Goal: Task Accomplishment & Management: Manage account settings

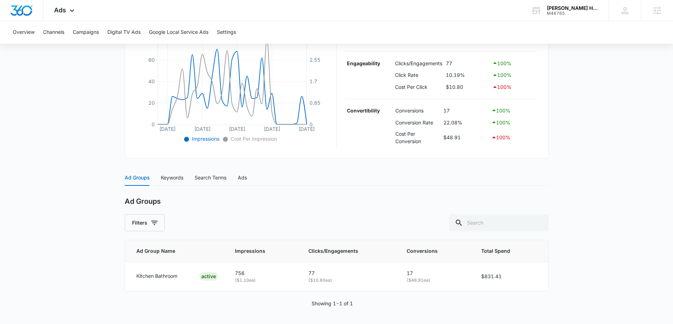
scroll to position [168, 0]
click at [176, 178] on div "Keywords" at bounding box center [172, 178] width 23 height 8
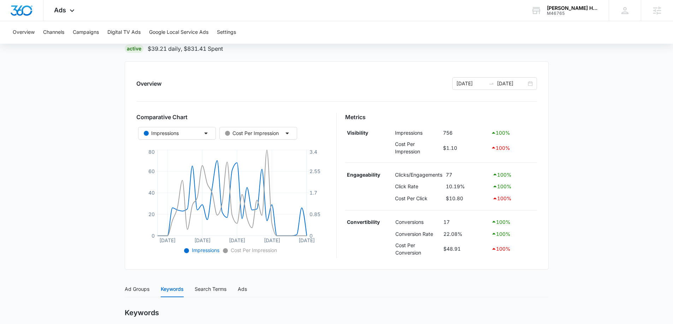
scroll to position [0, 0]
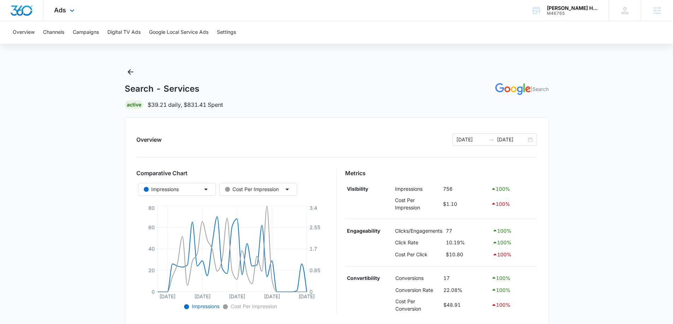
click at [20, 12] on img "Dashboard" at bounding box center [21, 10] width 23 height 11
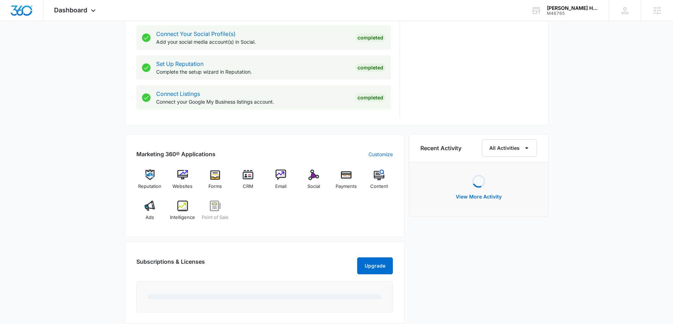
scroll to position [393, 0]
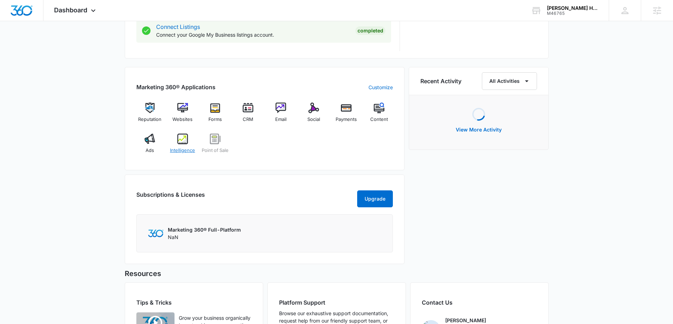
click at [174, 143] on div "Intelligence" at bounding box center [182, 146] width 27 height 25
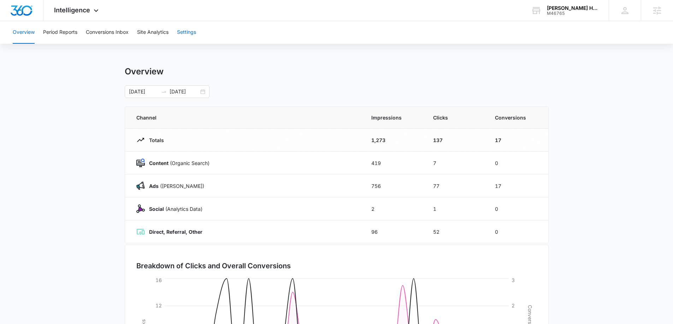
click at [181, 35] on button "Settings" at bounding box center [186, 32] width 19 height 23
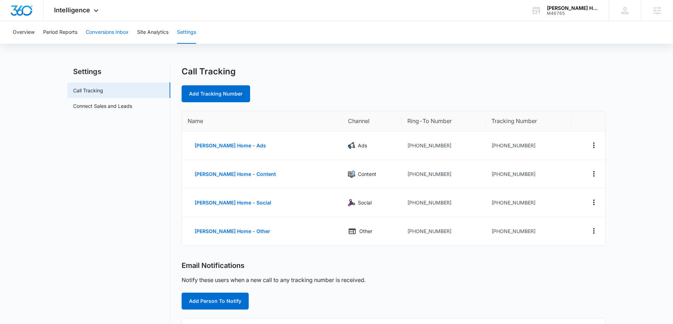
click at [97, 34] on button "Conversions Inbox" at bounding box center [107, 32] width 43 height 23
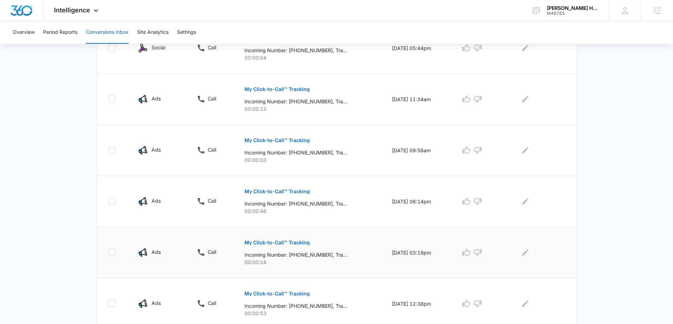
scroll to position [353, 0]
click at [284, 190] on p "My Click-to-Call™ Tracking" at bounding box center [276, 192] width 65 height 5
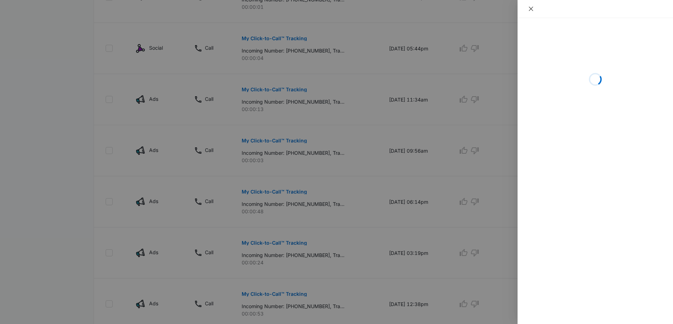
click at [531, 7] on icon "close" at bounding box center [531, 9] width 6 height 6
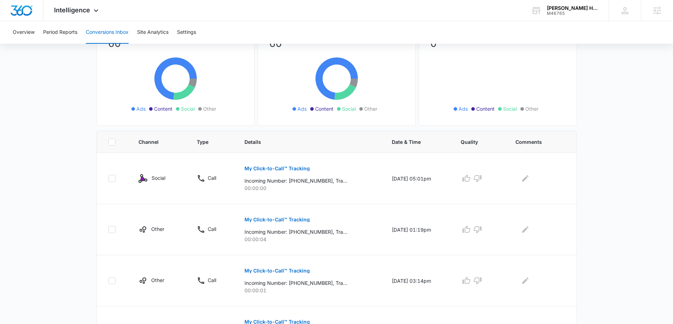
scroll to position [0, 0]
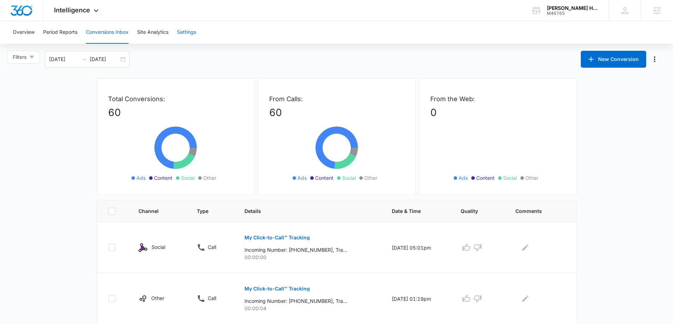
click at [186, 37] on button "Settings" at bounding box center [186, 32] width 19 height 23
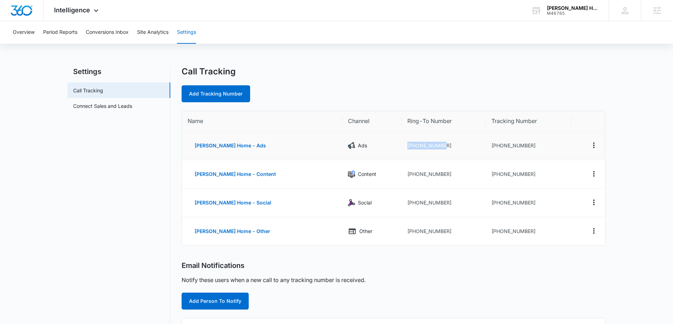
drag, startPoint x: 429, startPoint y: 145, endPoint x: 373, endPoint y: 143, distance: 56.5
click at [373, 143] on tr "[PERSON_NAME] Home - Ads Ads [PHONE_NUMBER] [PHONE_NUMBER]" at bounding box center [393, 146] width 423 height 29
click at [427, 154] on td "[PHONE_NUMBER]" at bounding box center [443, 146] width 84 height 29
click at [418, 176] on td "[PHONE_NUMBER]" at bounding box center [443, 174] width 84 height 29
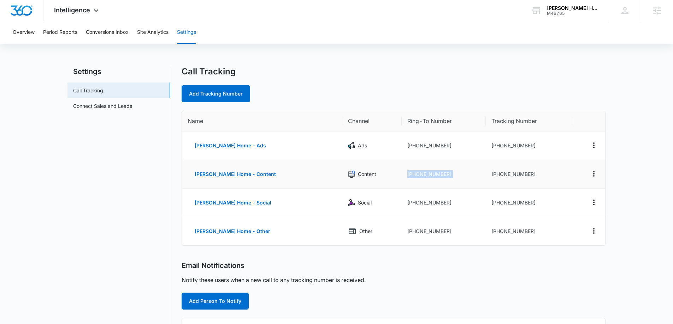
click at [418, 176] on td "[PHONE_NUMBER]" at bounding box center [443, 174] width 84 height 29
click at [408, 204] on td "[PHONE_NUMBER]" at bounding box center [443, 203] width 84 height 29
click at [409, 229] on td "[PHONE_NUMBER]" at bounding box center [443, 231] width 84 height 28
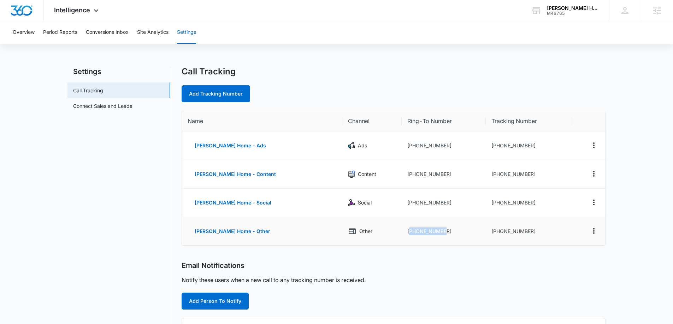
drag, startPoint x: 409, startPoint y: 229, endPoint x: 409, endPoint y: 204, distance: 25.1
click at [410, 229] on td "[PHONE_NUMBER]" at bounding box center [443, 231] width 84 height 28
click at [593, 140] on button "Actions" at bounding box center [593, 145] width 11 height 11
click at [374, 69] on div "Call Tracking" at bounding box center [393, 71] width 424 height 11
click at [596, 147] on icon "Actions" at bounding box center [593, 145] width 8 height 8
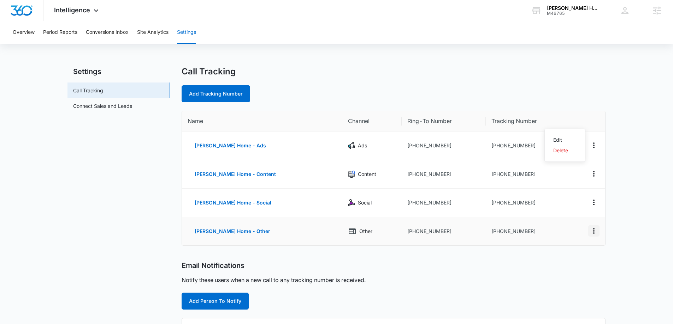
click at [592, 233] on icon "Actions" at bounding box center [593, 231] width 8 height 8
click at [532, 68] on div "Call Tracking" at bounding box center [393, 71] width 424 height 11
click at [495, 145] on td "[PHONE_NUMBER]" at bounding box center [527, 146] width 85 height 29
click at [496, 145] on td "[PHONE_NUMBER]" at bounding box center [527, 146] width 85 height 29
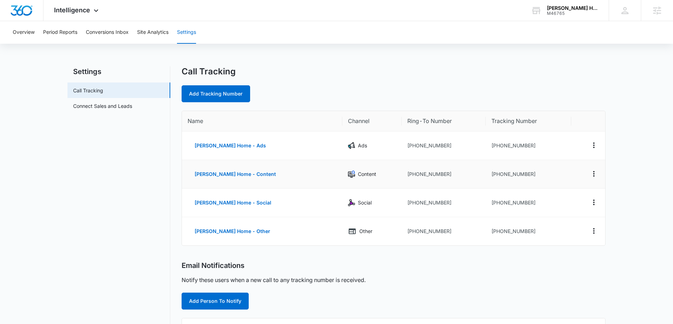
click at [495, 178] on td "[PHONE_NUMBER]" at bounding box center [527, 174] width 85 height 29
click at [497, 197] on td "[PHONE_NUMBER]" at bounding box center [527, 203] width 85 height 29
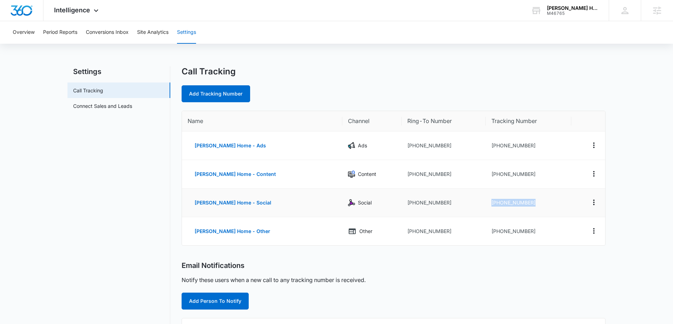
drag, startPoint x: 497, startPoint y: 197, endPoint x: 497, endPoint y: 193, distance: 3.9
click at [497, 197] on td "[PHONE_NUMBER]" at bounding box center [527, 203] width 85 height 29
click at [492, 136] on td "[PHONE_NUMBER]" at bounding box center [527, 146] width 85 height 29
drag, startPoint x: 493, startPoint y: 136, endPoint x: 495, endPoint y: 142, distance: 7.3
click at [494, 140] on td "[PHONE_NUMBER]" at bounding box center [527, 146] width 85 height 29
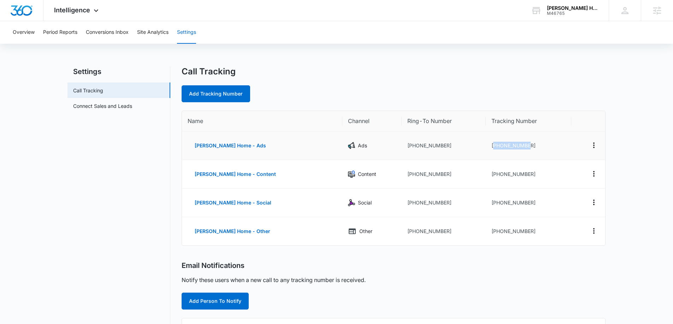
click at [496, 145] on td "[PHONE_NUMBER]" at bounding box center [527, 146] width 85 height 29
click at [511, 145] on td "[PHONE_NUMBER]" at bounding box center [527, 146] width 85 height 29
click at [511, 144] on td "[PHONE_NUMBER]" at bounding box center [527, 146] width 85 height 29
click at [514, 144] on td "[PHONE_NUMBER]" at bounding box center [527, 146] width 85 height 29
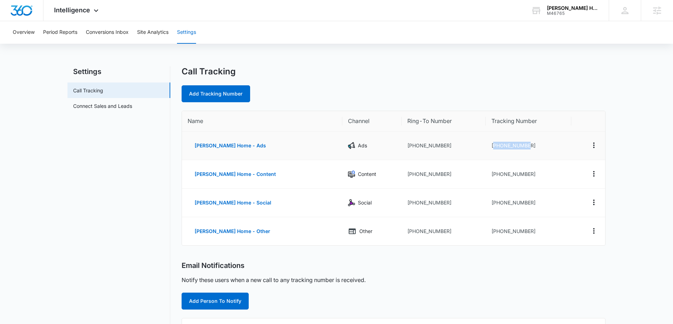
click at [514, 144] on td "[PHONE_NUMBER]" at bounding box center [527, 146] width 85 height 29
click at [518, 147] on td "[PHONE_NUMBER]" at bounding box center [527, 146] width 85 height 29
click at [111, 36] on button "Conversions Inbox" at bounding box center [107, 32] width 43 height 23
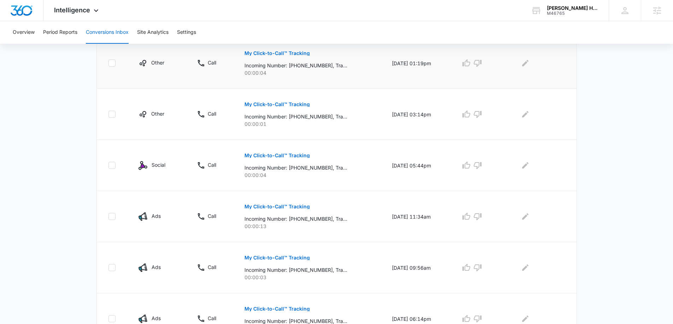
scroll to position [247, 0]
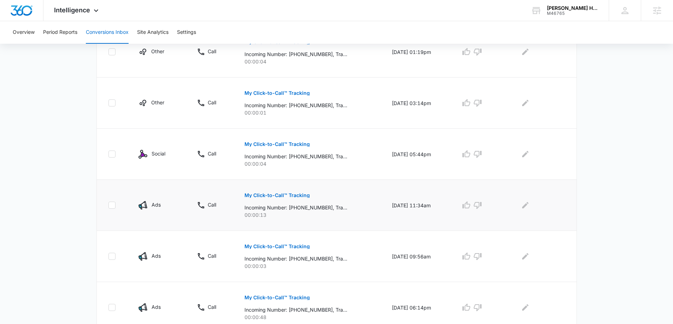
click at [289, 194] on p "My Click-to-Call™ Tracking" at bounding box center [276, 195] width 65 height 5
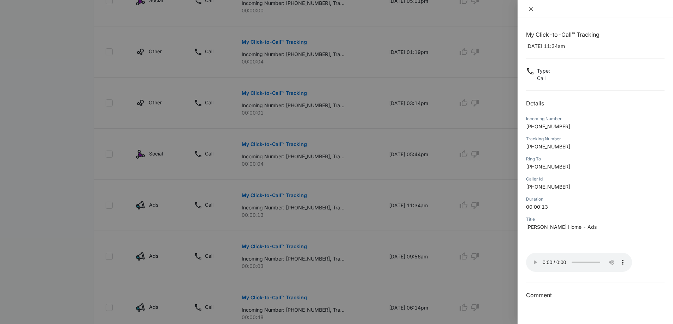
click at [531, 6] on icon "close" at bounding box center [531, 9] width 6 height 6
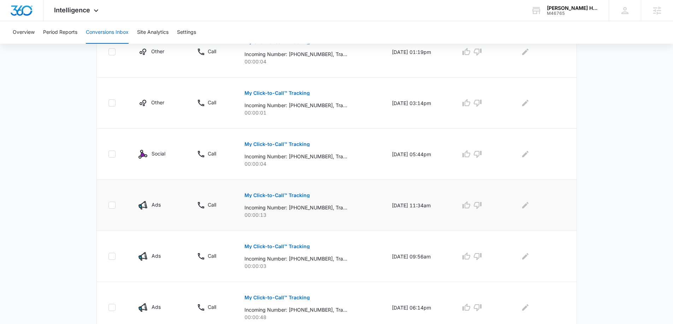
scroll to position [282, 0]
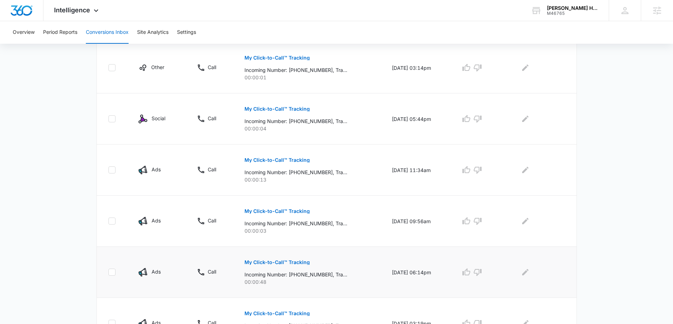
click at [282, 263] on p "My Click-to-Call™ Tracking" at bounding box center [276, 262] width 65 height 5
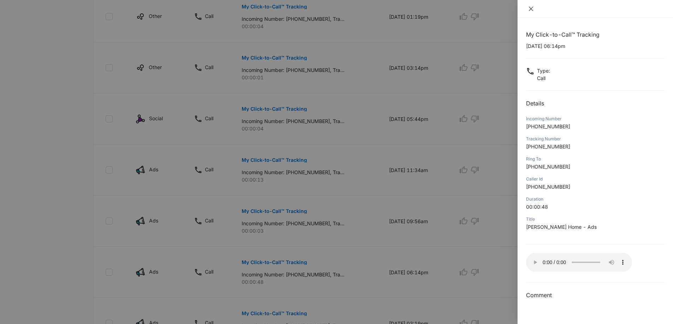
click at [532, 10] on icon "close" at bounding box center [531, 9] width 4 height 4
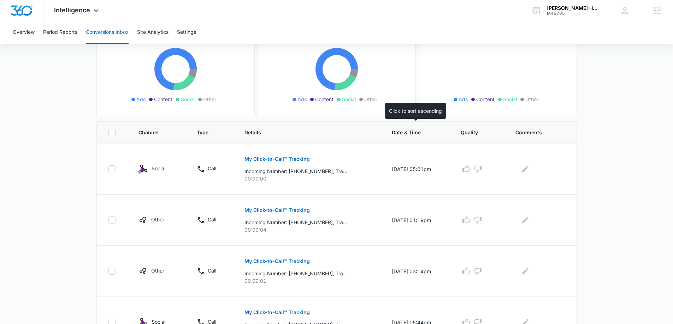
scroll to position [0, 0]
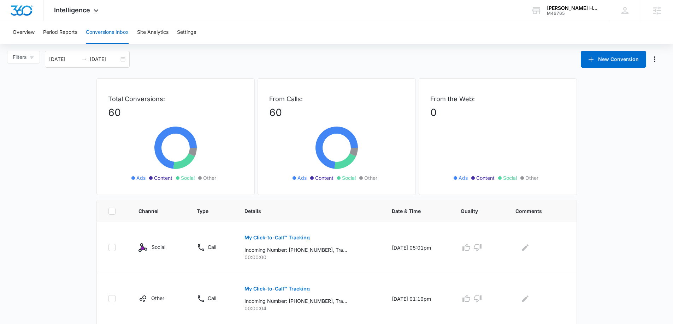
click at [313, 65] on div "Filters [DATE] [DATE] New Conversion" at bounding box center [336, 59] width 673 height 17
click at [188, 26] on button "Settings" at bounding box center [186, 32] width 19 height 23
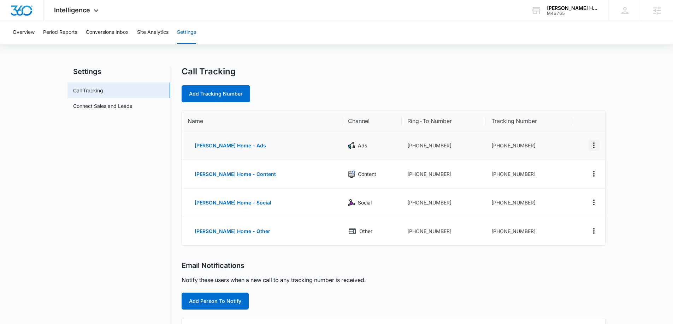
click at [593, 144] on icon "Actions" at bounding box center [593, 145] width 8 height 8
click at [571, 147] on button "Delete" at bounding box center [564, 150] width 40 height 11
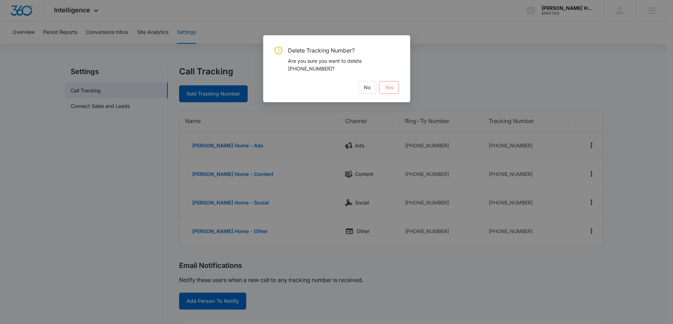
click at [386, 87] on span "Yes" at bounding box center [388, 88] width 8 height 8
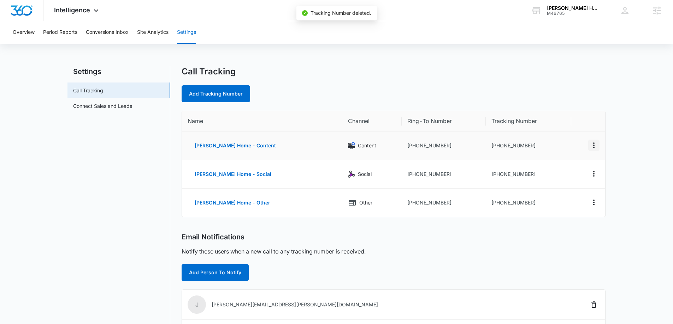
click at [595, 144] on icon "Actions" at bounding box center [593, 145] width 8 height 8
click at [569, 149] on button "Delete" at bounding box center [564, 150] width 40 height 11
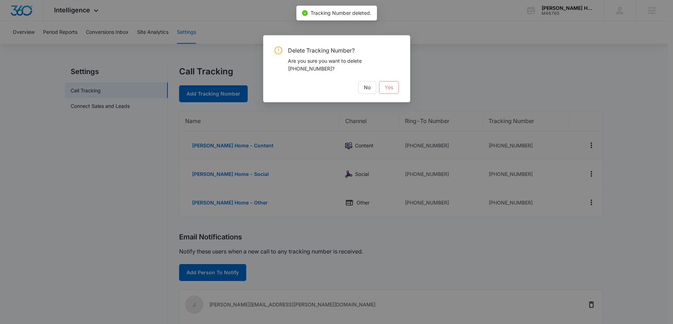
click at [386, 86] on span "Yes" at bounding box center [388, 88] width 8 height 8
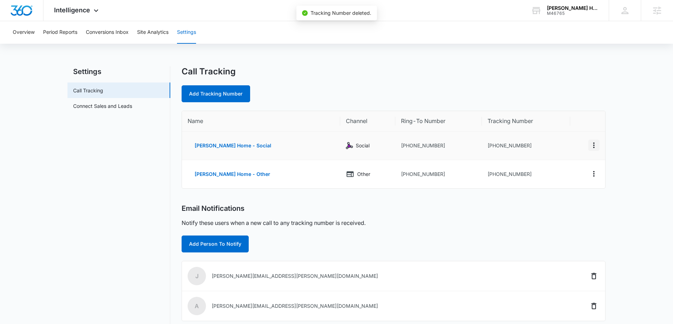
click at [591, 145] on icon "Actions" at bounding box center [593, 145] width 8 height 8
click at [559, 150] on div "Delete" at bounding box center [560, 150] width 15 height 5
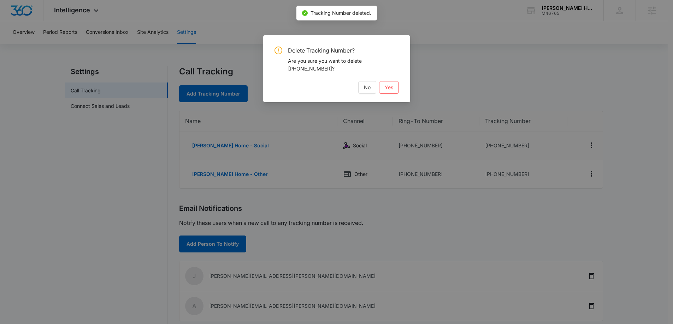
click at [373, 78] on div "Delete Tracking Number? Are you sure you want to delete [PHONE_NUMBER]? No Yes" at bounding box center [336, 70] width 124 height 47
click at [384, 85] on button "Yes" at bounding box center [389, 87] width 20 height 13
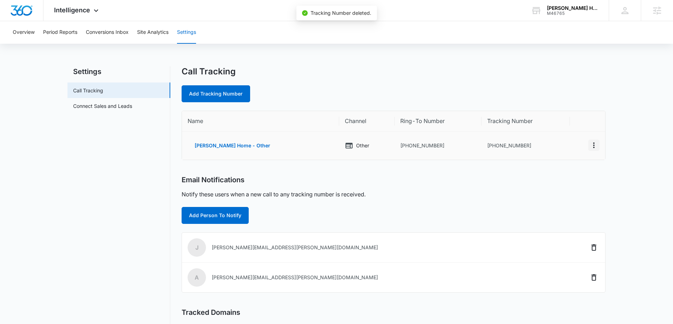
click at [598, 146] on button "Actions" at bounding box center [593, 145] width 11 height 11
click at [565, 149] on div "Delete" at bounding box center [560, 148] width 15 height 5
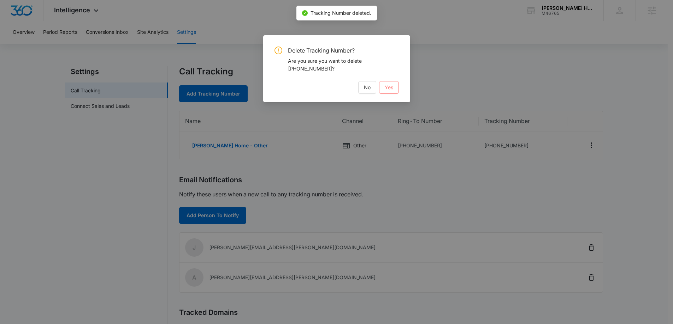
click at [390, 88] on span "Yes" at bounding box center [388, 88] width 8 height 8
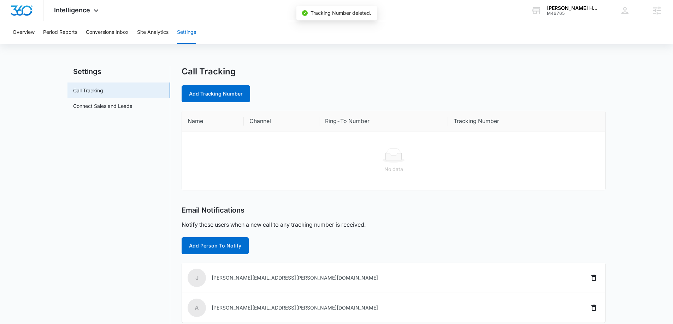
scroll to position [103, 0]
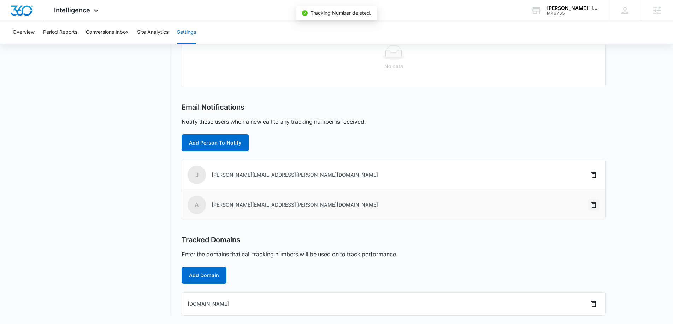
click at [596, 207] on icon "Delete" at bounding box center [593, 205] width 5 height 6
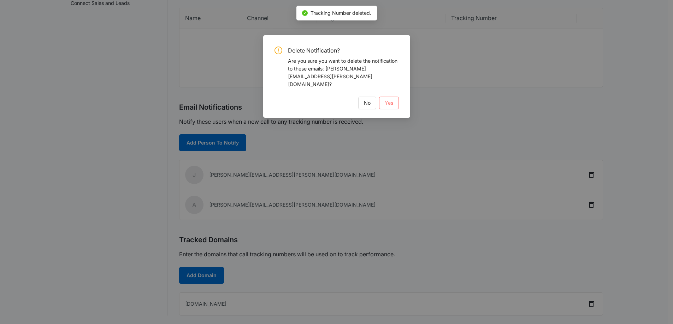
click at [387, 99] on span "Yes" at bounding box center [388, 103] width 8 height 8
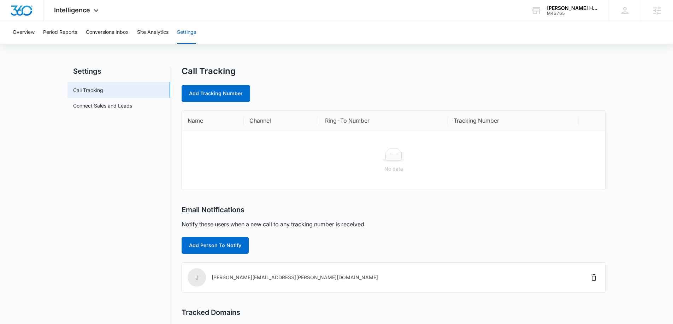
scroll to position [0, 0]
click at [23, 7] on img "Dashboard" at bounding box center [21, 10] width 23 height 11
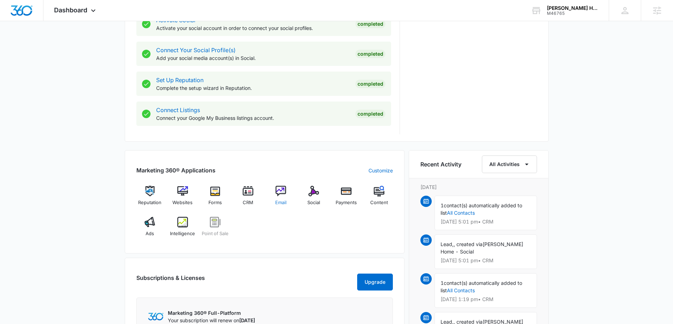
scroll to position [353, 0]
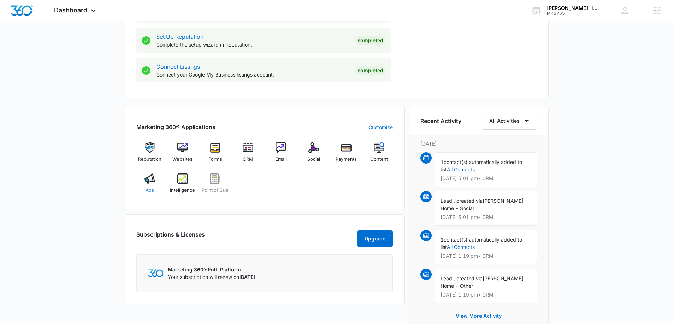
click at [143, 185] on div "Ads" at bounding box center [149, 186] width 27 height 25
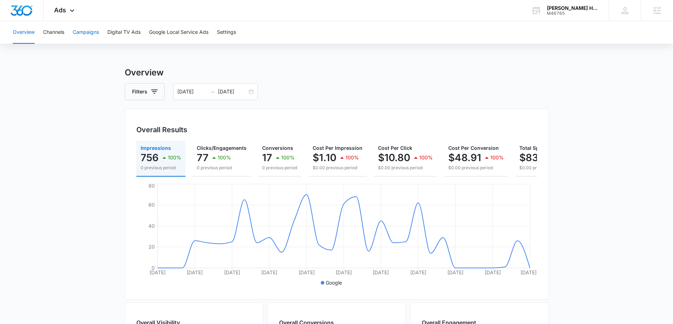
click at [85, 32] on button "Campaigns" at bounding box center [86, 32] width 26 height 23
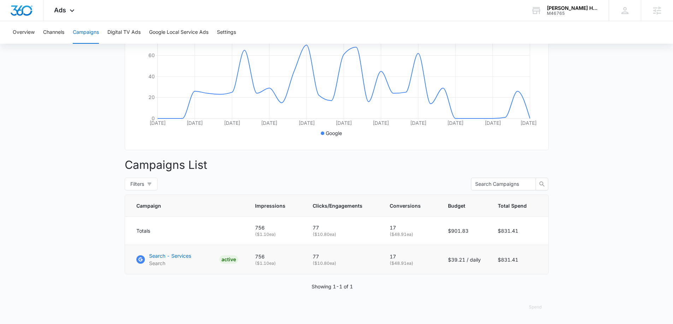
scroll to position [155, 0]
click at [174, 256] on p "Search - Services" at bounding box center [170, 255] width 42 height 7
